Goal: Transaction & Acquisition: Purchase product/service

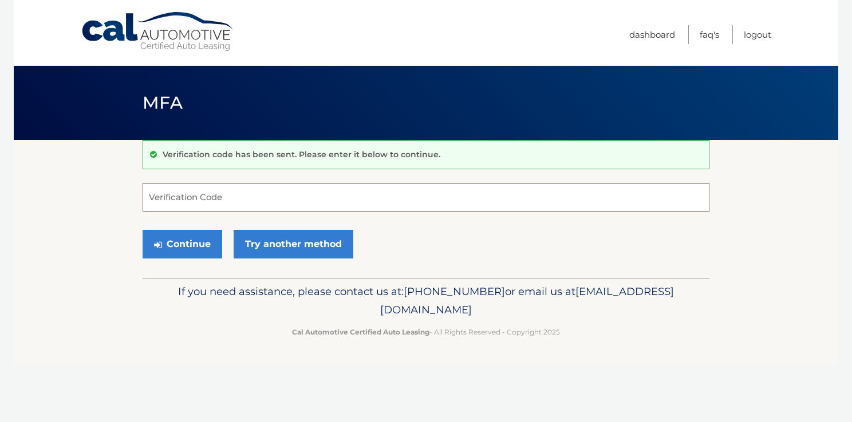
click at [208, 197] on input "Verification Code" at bounding box center [425, 197] width 567 height 29
type input "453445"
click at [142, 230] on button "Continue" at bounding box center [182, 244] width 80 height 29
click at [199, 241] on button "Continue" at bounding box center [182, 244] width 80 height 29
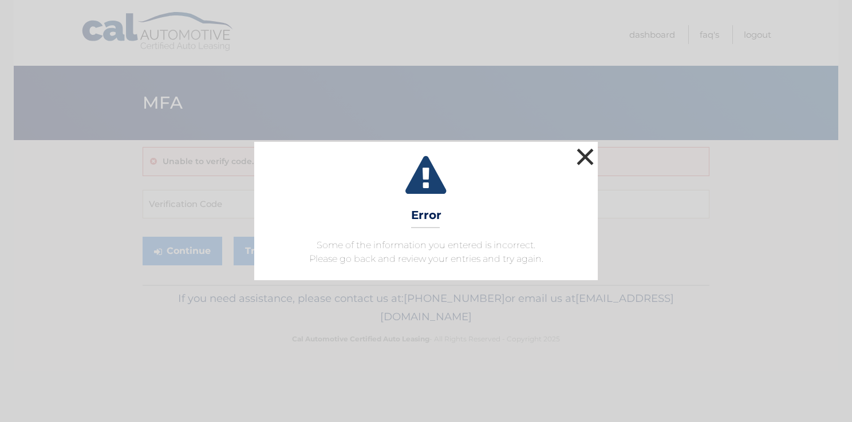
click at [585, 155] on button "×" at bounding box center [584, 156] width 23 height 23
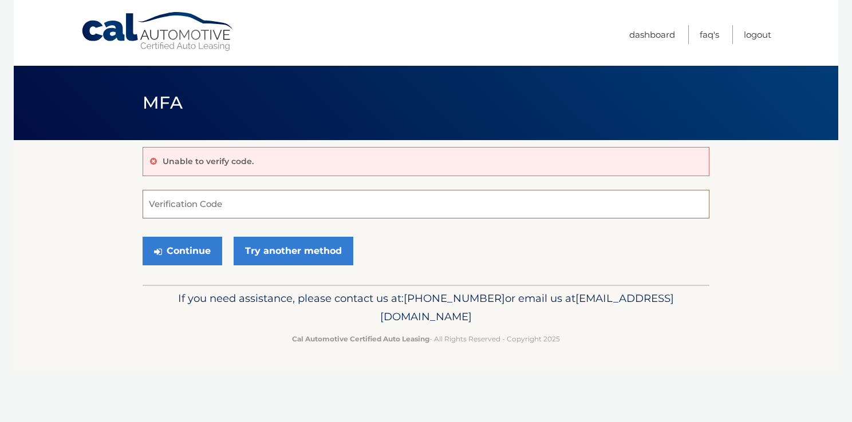
click at [366, 207] on input "Verification Code" at bounding box center [425, 204] width 567 height 29
type input "453445"
click at [181, 247] on button "Continue" at bounding box center [182, 251] width 80 height 29
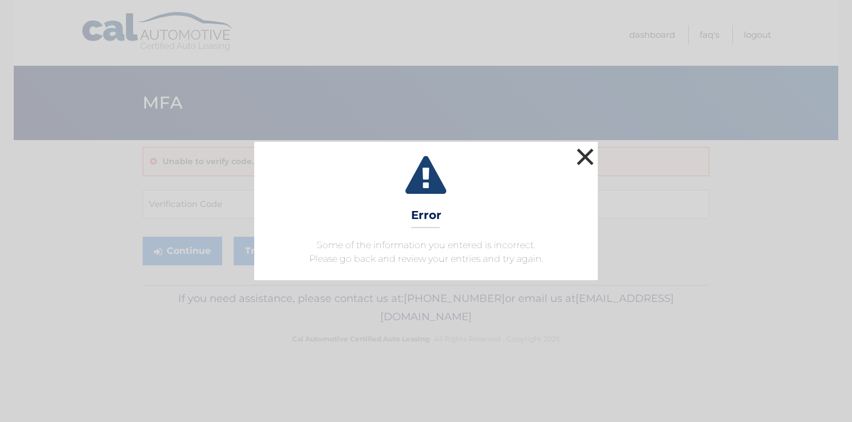
click at [580, 154] on button "×" at bounding box center [584, 156] width 23 height 23
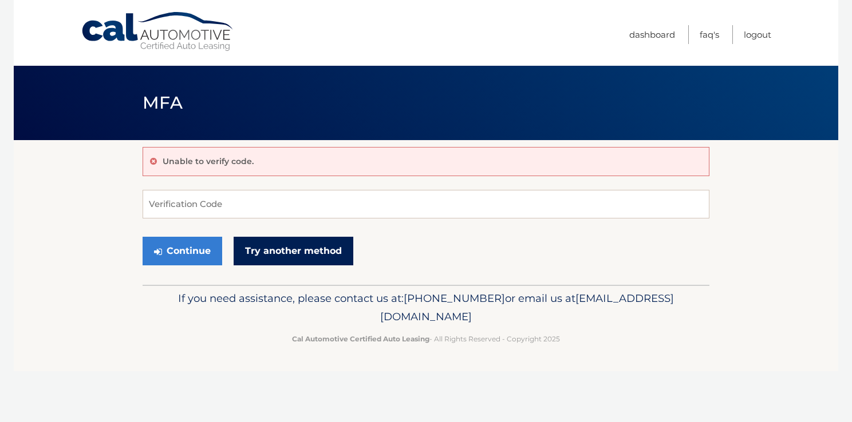
click at [339, 251] on link "Try another method" at bounding box center [293, 251] width 120 height 29
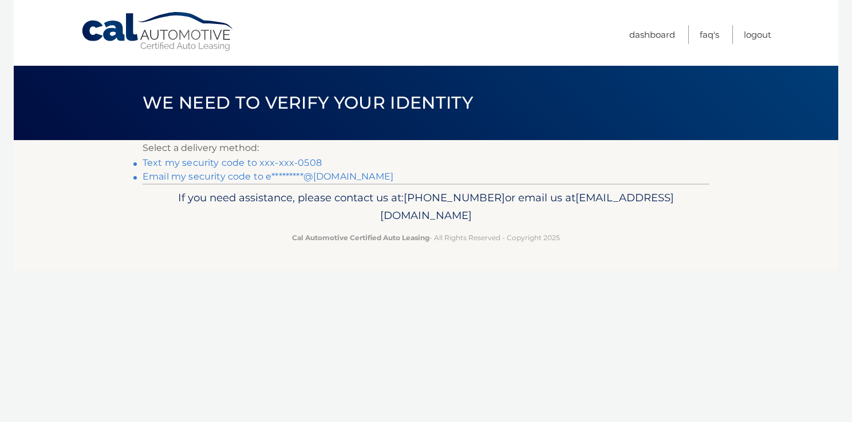
click at [183, 164] on link "Text my security code to xxx-xxx-0508" at bounding box center [231, 162] width 179 height 11
click at [186, 162] on link "Text my security code to xxx-xxx-0508" at bounding box center [231, 162] width 179 height 11
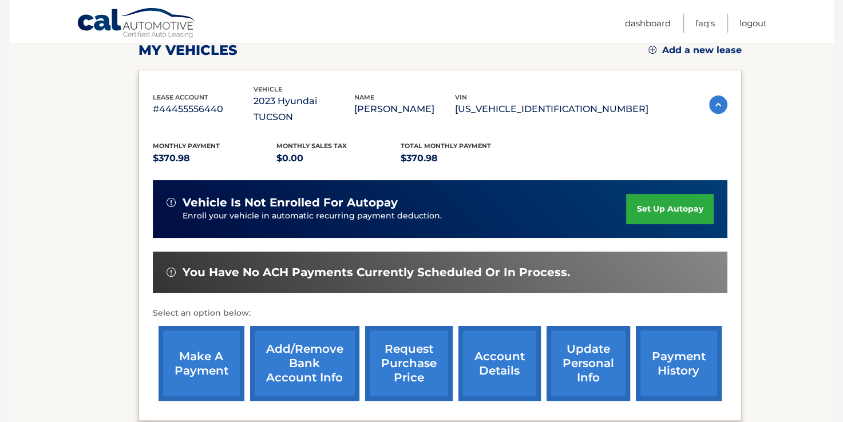
scroll to position [172, 0]
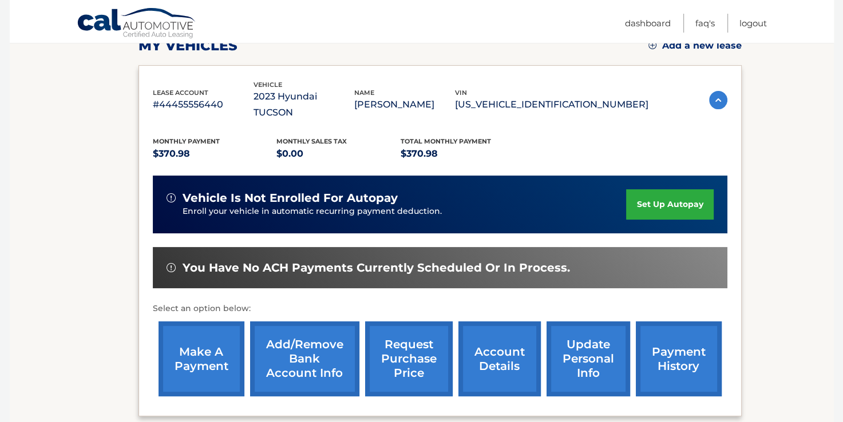
click at [203, 349] on link "make a payment" at bounding box center [202, 359] width 86 height 75
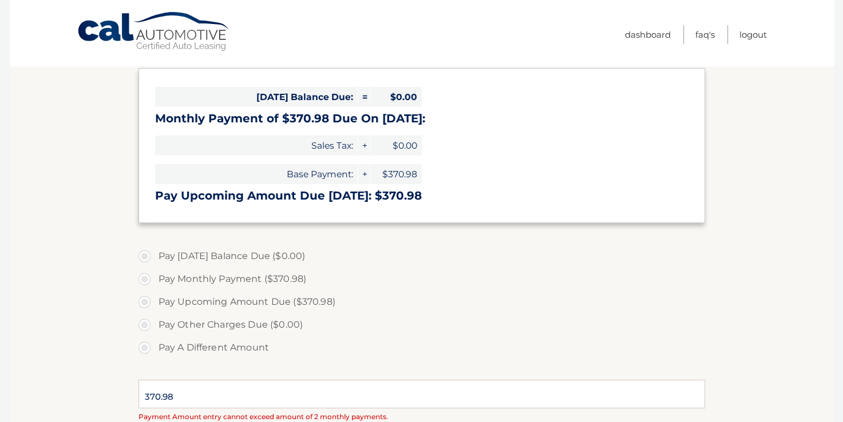
scroll to position [172, 0]
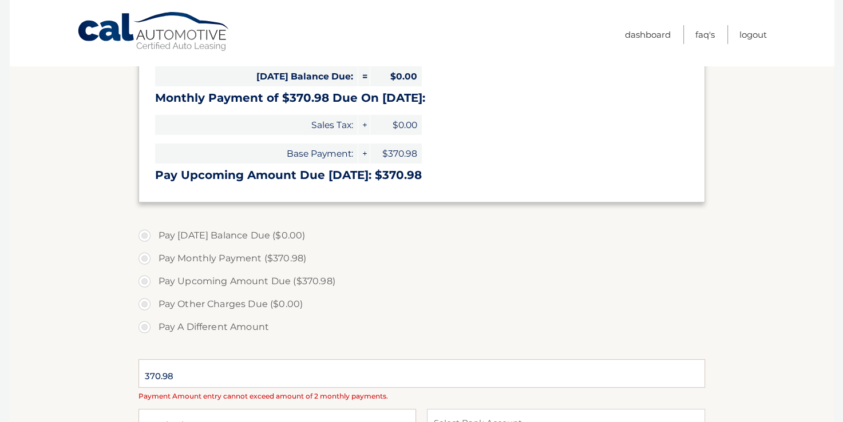
click at [241, 258] on label "Pay Monthly Payment ($370.98)" at bounding box center [421, 258] width 567 height 23
click at [155, 258] on input "Pay Monthly Payment ($370.98)" at bounding box center [148, 256] width 11 height 18
radio input "true"
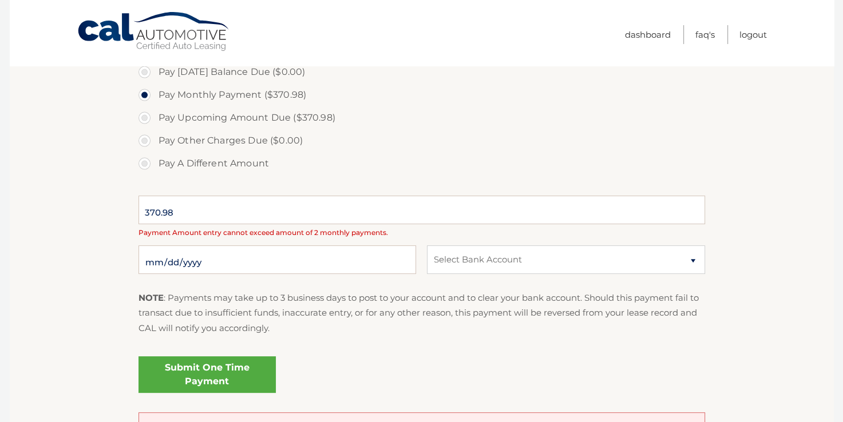
scroll to position [343, 0]
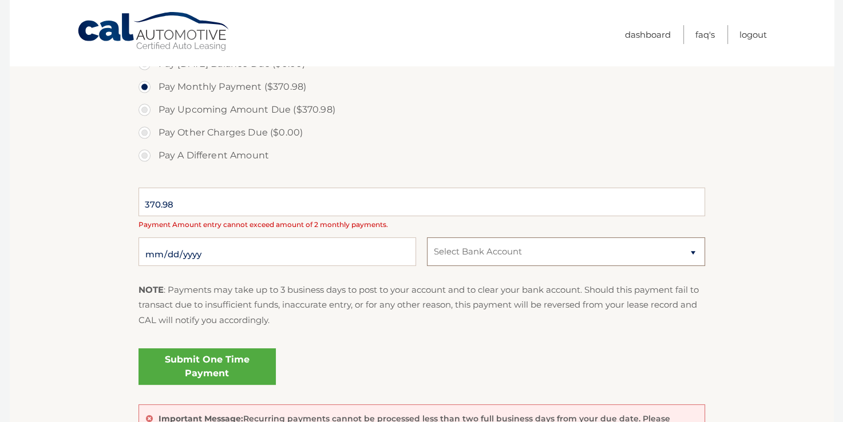
click at [647, 253] on select "Select Bank Account" at bounding box center [566, 251] width 278 height 29
click at [427, 237] on select "Select Bank Account" at bounding box center [566, 251] width 278 height 29
click at [692, 249] on select "Select Bank Account" at bounding box center [566, 251] width 278 height 29
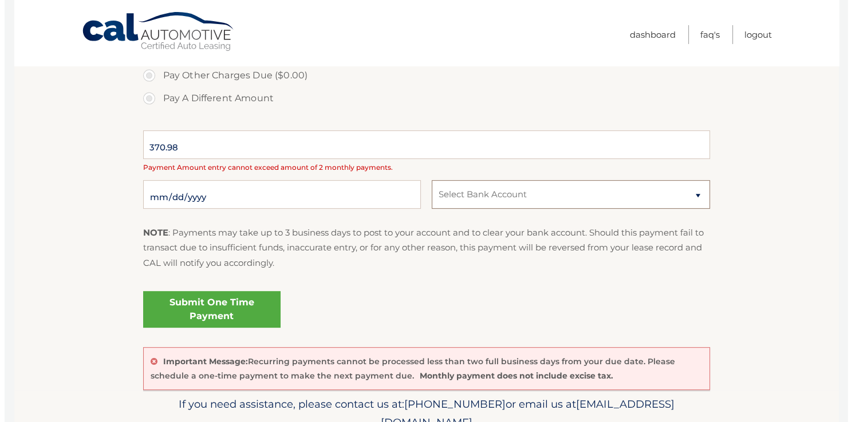
scroll to position [394, 0]
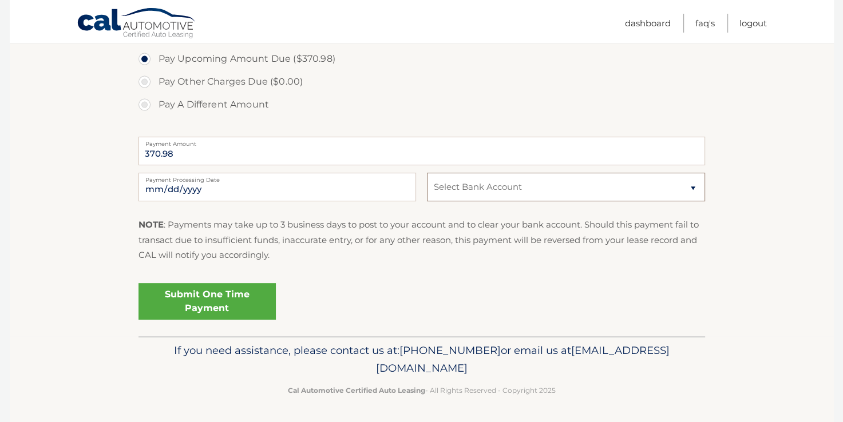
click at [682, 187] on select "Select Bank Account Checking JPMORGAN CHASE BANK, NA *****7237 Checking MUNICIP…" at bounding box center [566, 187] width 278 height 29
select select "ZjQ0MzMzOTktNmQ0MC00NDhkLTk2ZWYtNzc1M2ExOTI4YjMx"
click at [427, 173] on select "Select Bank Account Checking JPMORGAN CHASE BANK, NA *****7237 Checking MUNICIP…" at bounding box center [566, 187] width 278 height 29
click at [207, 296] on link "Submit One Time Payment" at bounding box center [206, 301] width 137 height 37
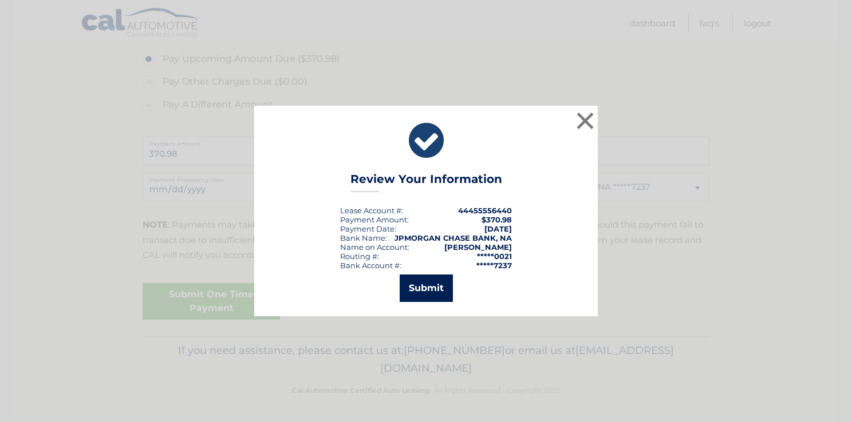
click at [429, 279] on button "Submit" at bounding box center [425, 288] width 53 height 27
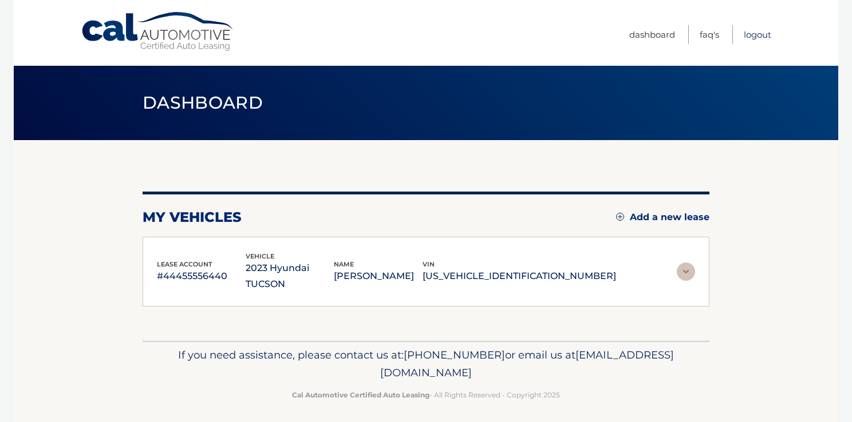
click at [751, 35] on link "Logout" at bounding box center [756, 34] width 27 height 19
